Goal: Find specific page/section: Find specific page/section

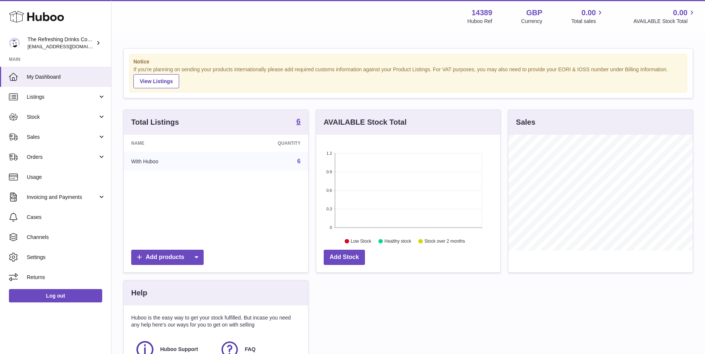
scroll to position [116, 184]
click at [80, 116] on span "Stock" at bounding box center [62, 117] width 71 height 7
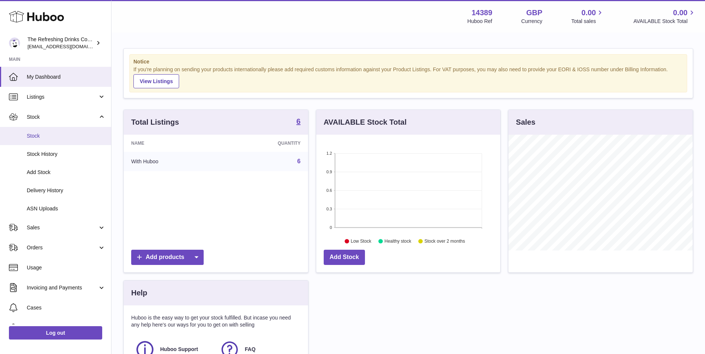
click at [78, 132] on link "Stock" at bounding box center [55, 136] width 111 height 18
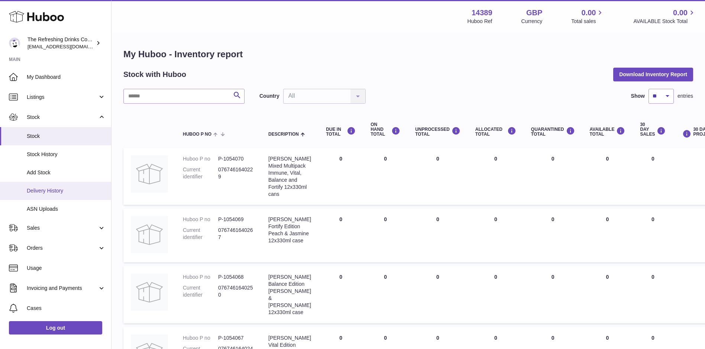
click at [57, 185] on link "Delivery History" at bounding box center [55, 191] width 111 height 18
